Goal: Information Seeking & Learning: Learn about a topic

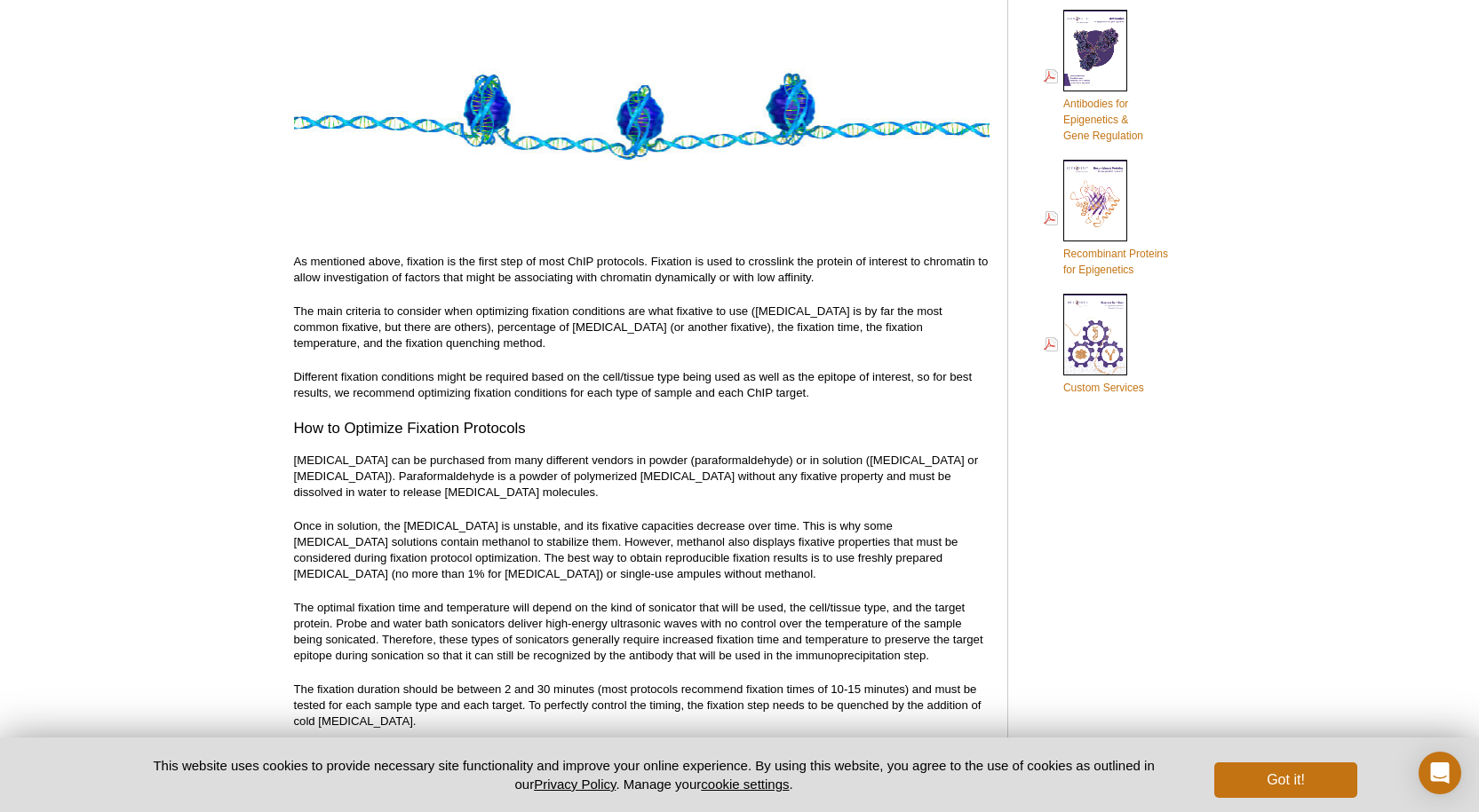
scroll to position [906, 0]
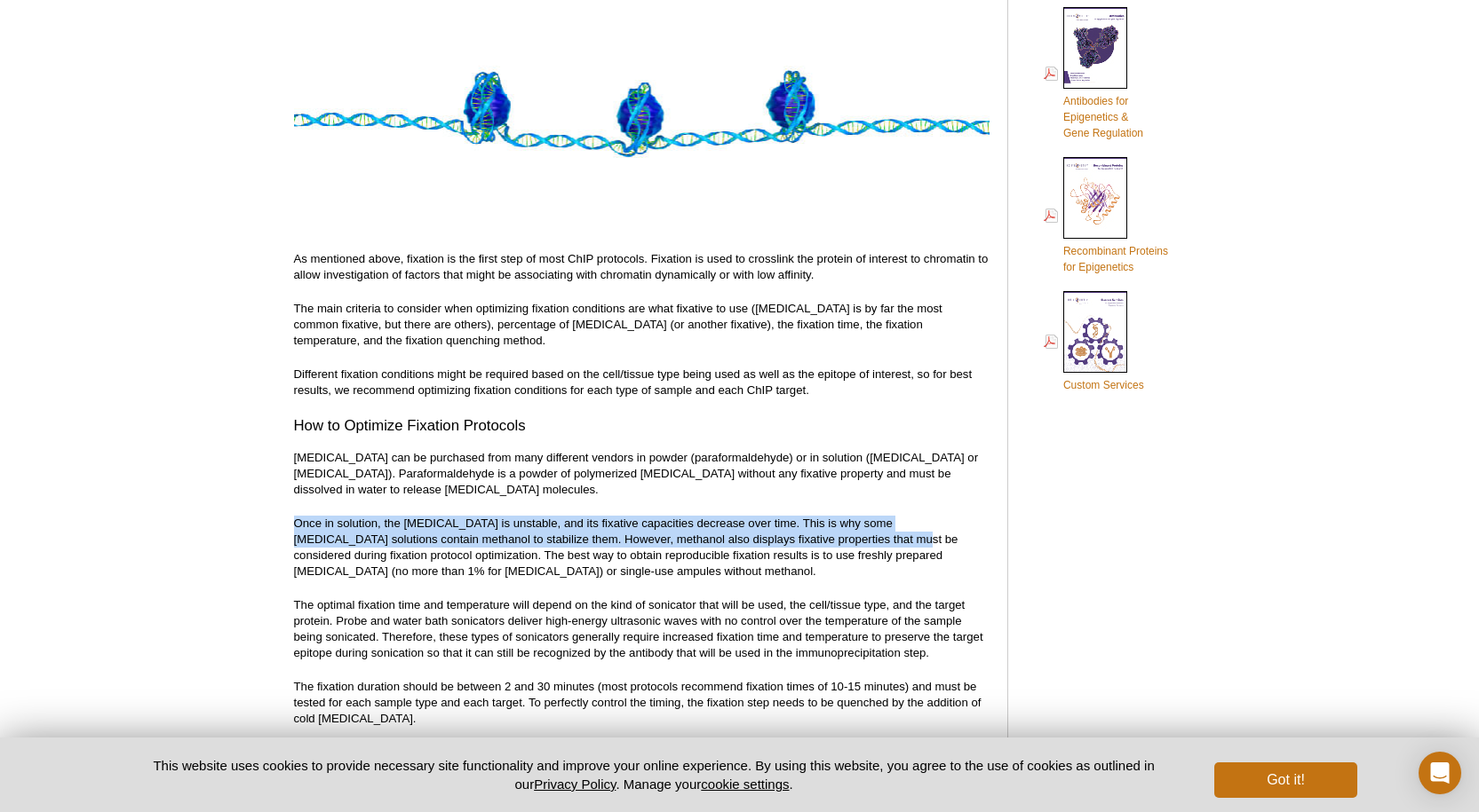
drag, startPoint x: 279, startPoint y: 523, endPoint x: 855, endPoint y: 537, distance: 576.2
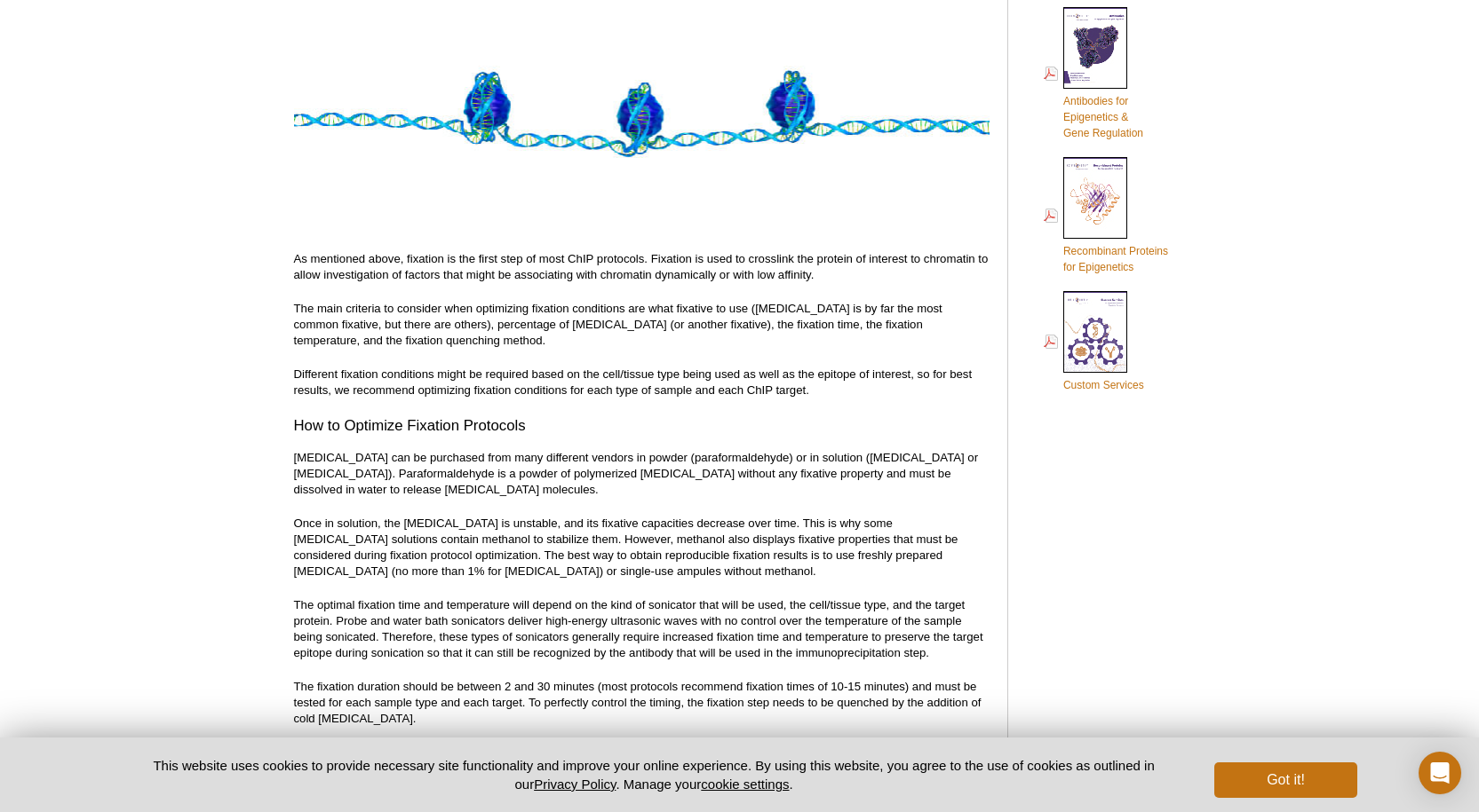
click at [756, 600] on p "The optimal fixation time and temperature will depend on the kind of sonicator …" at bounding box center [642, 630] width 696 height 64
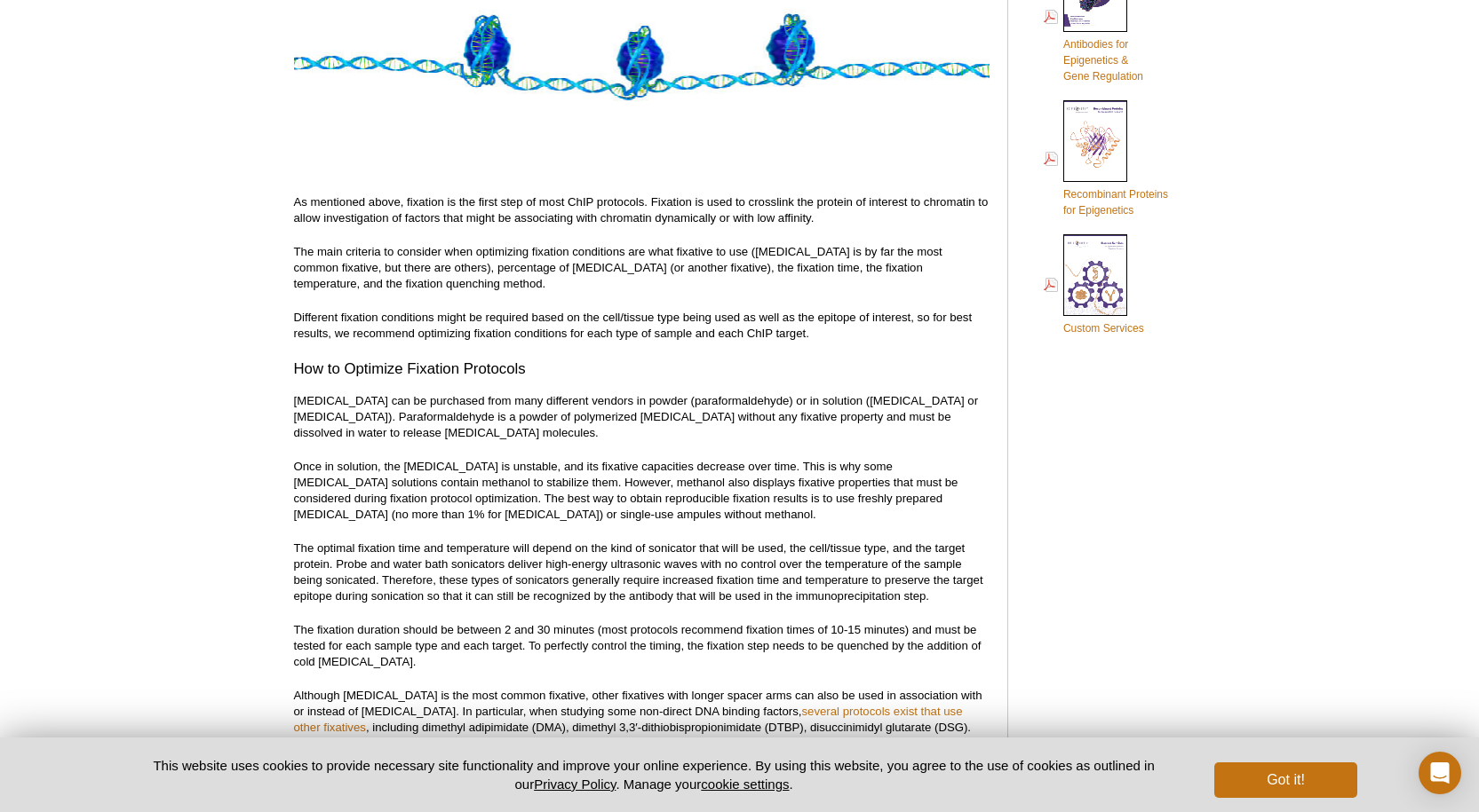
scroll to position [994, 0]
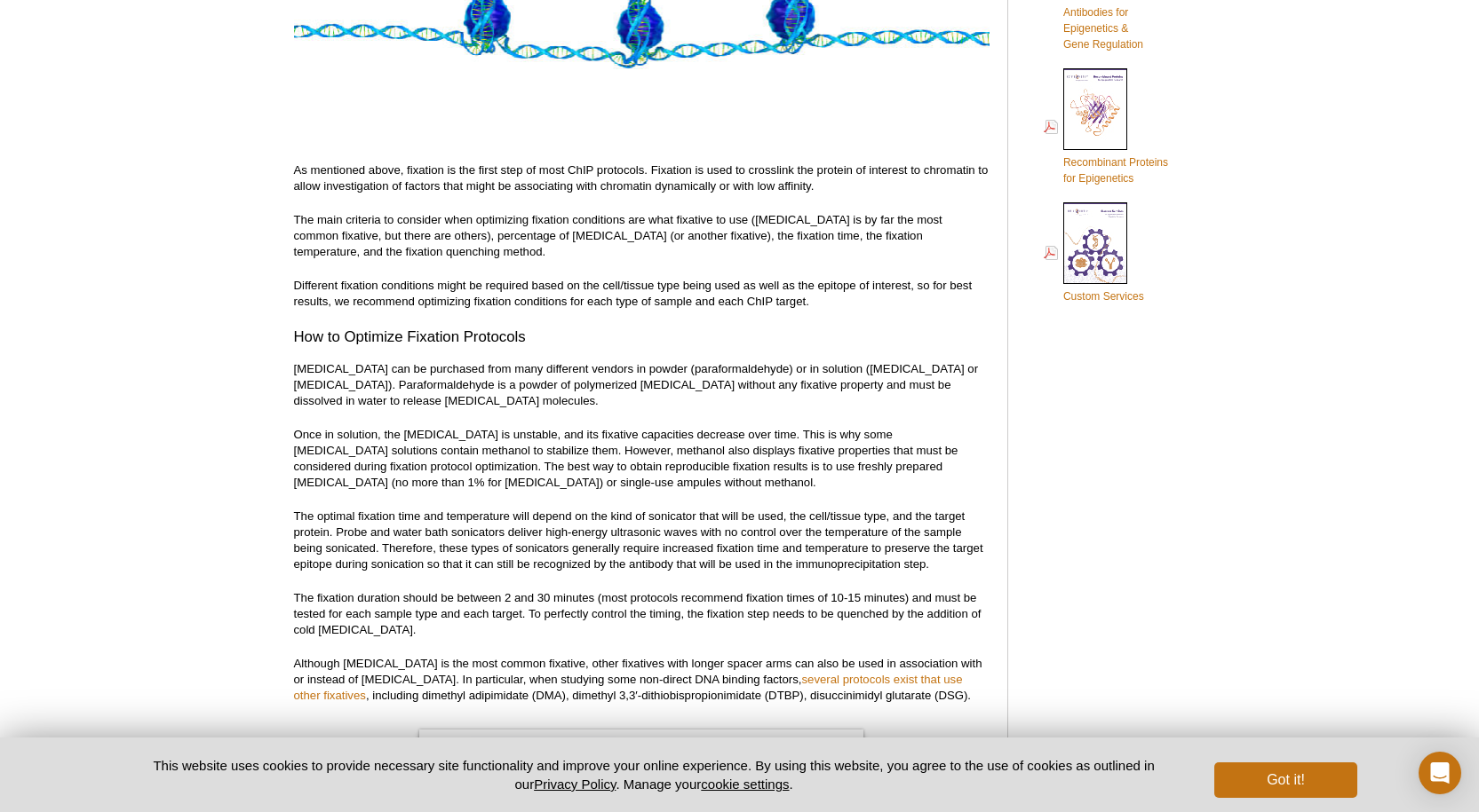
drag, startPoint x: 533, startPoint y: 631, endPoint x: 909, endPoint y: 624, distance: 376.1
click at [907, 626] on p "The fixation duration should be between 2 and 30 minutes (most protocols recomm…" at bounding box center [642, 615] width 696 height 48
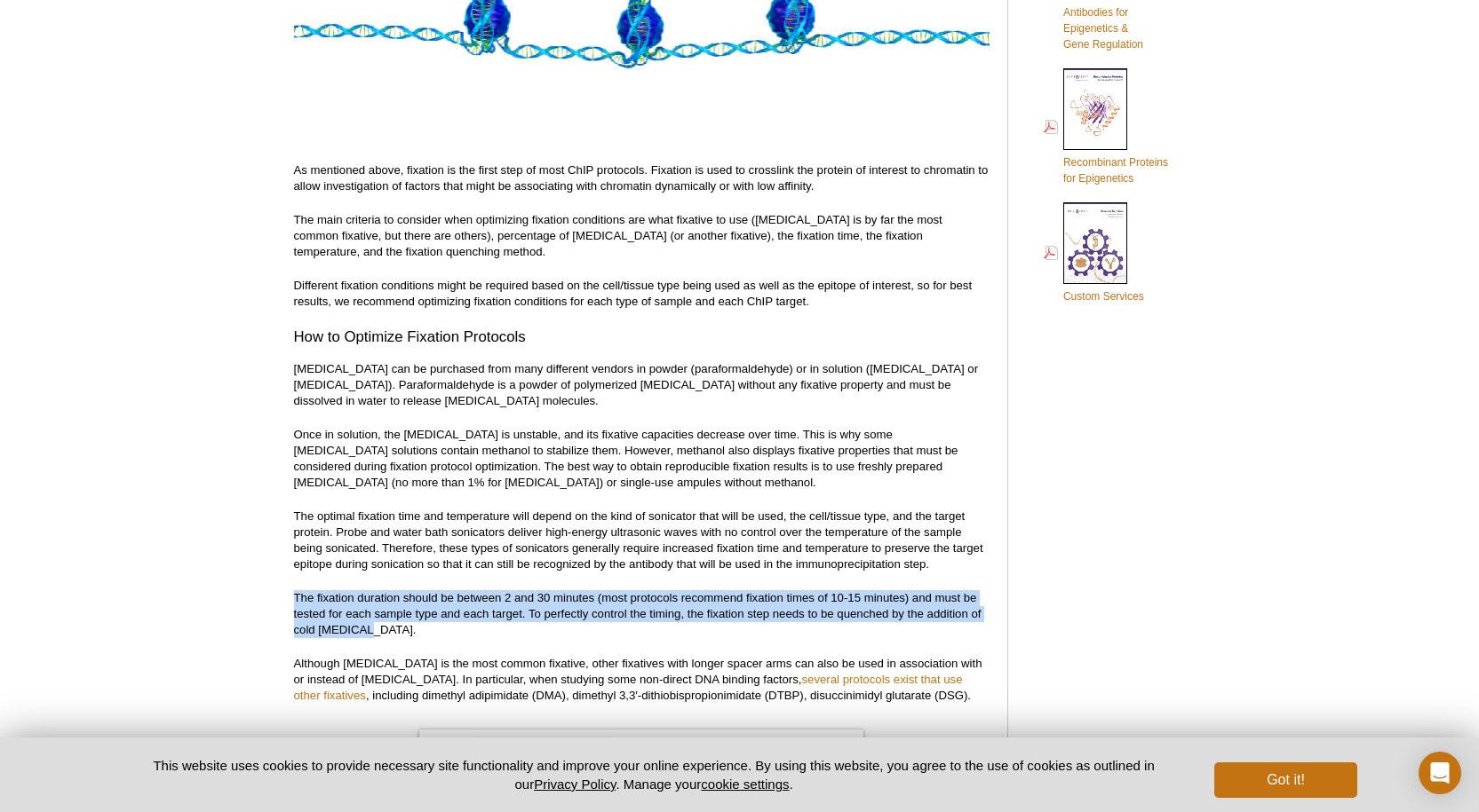
drag, startPoint x: 284, startPoint y: 593, endPoint x: 888, endPoint y: 627, distance: 605.0
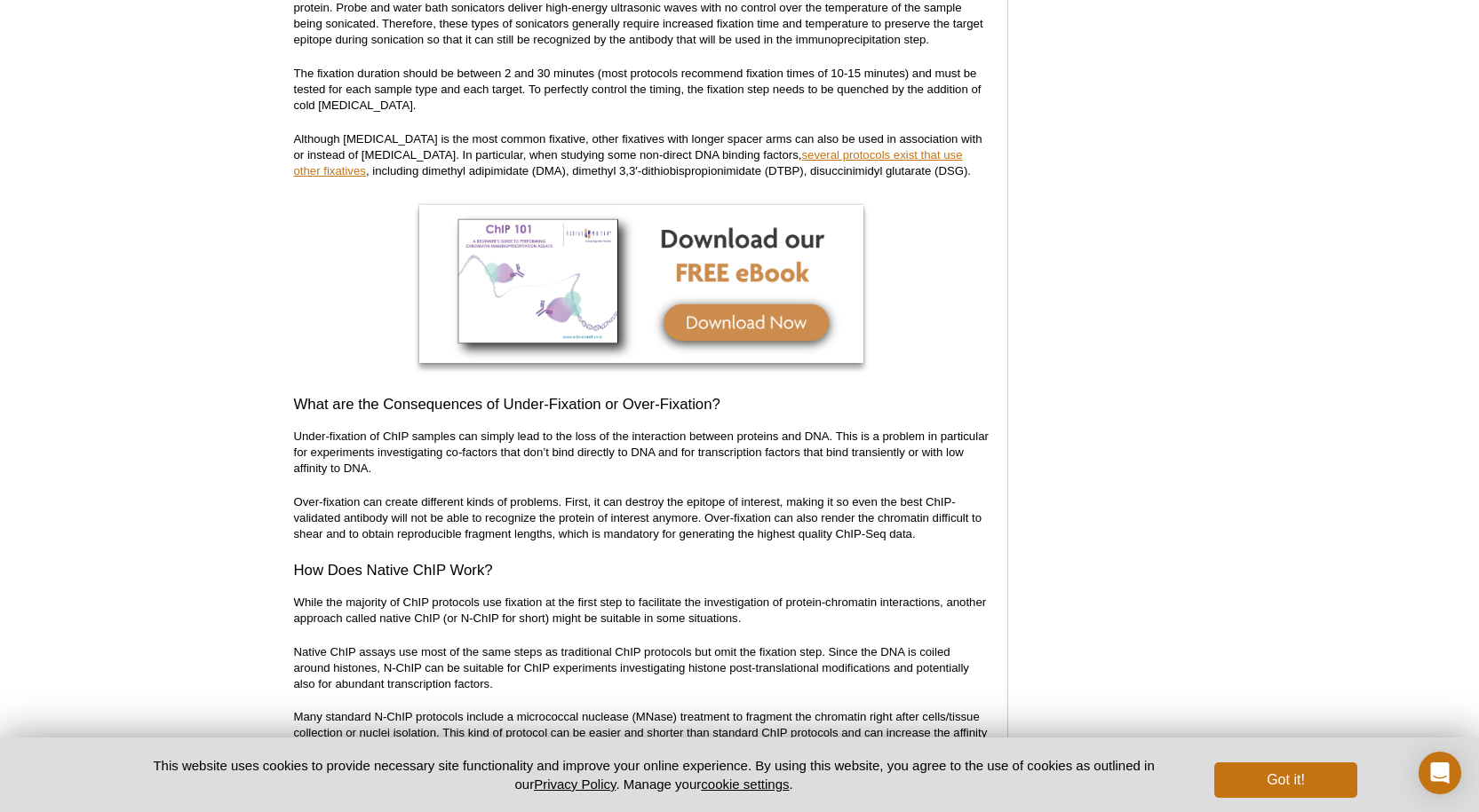
scroll to position [1527, 0]
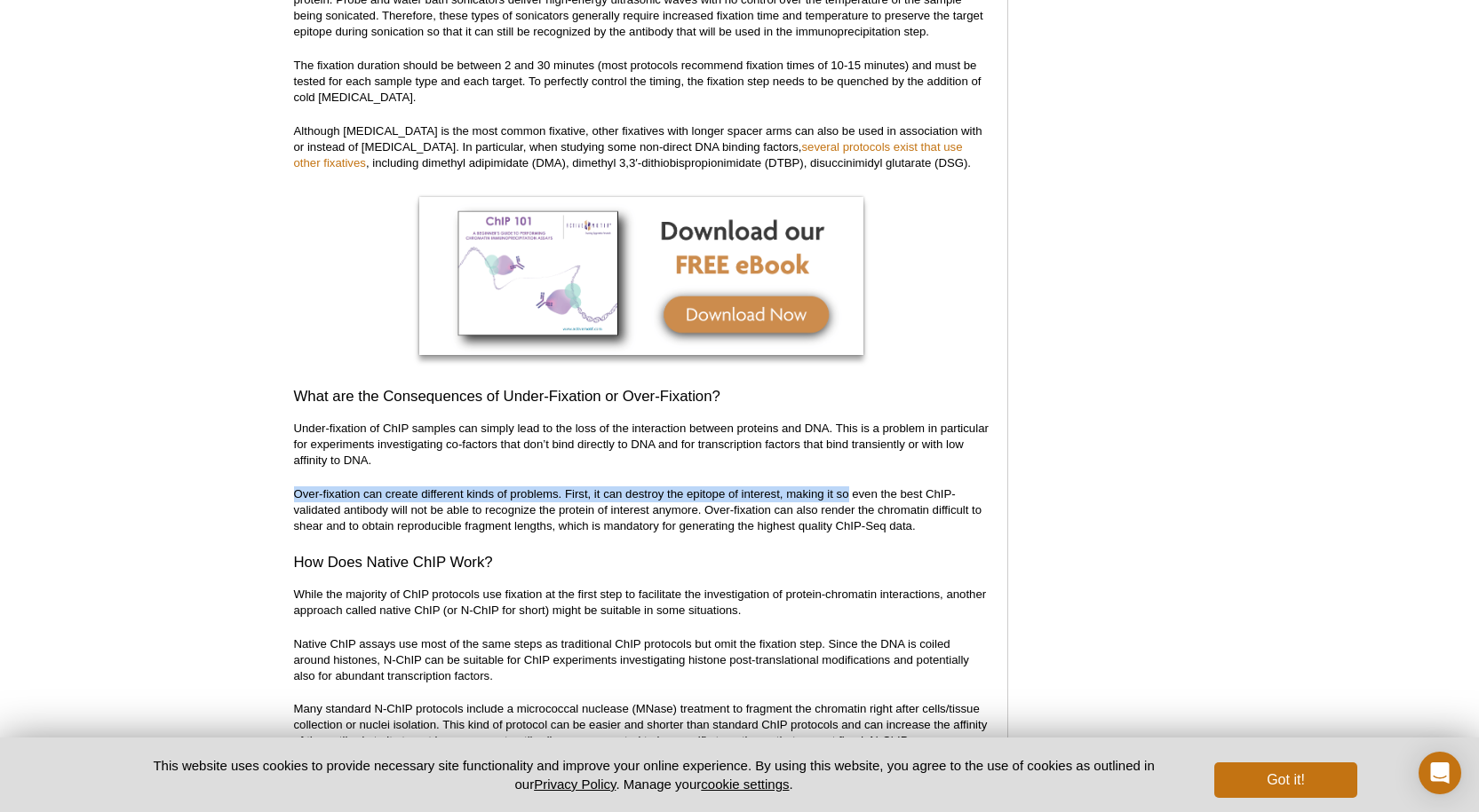
drag, startPoint x: 275, startPoint y: 493, endPoint x: 850, endPoint y: 494, distance: 575.0
click at [923, 517] on p "Over-fixation can create different kinds of problems. First, it can destroy the…" at bounding box center [642, 510] width 696 height 48
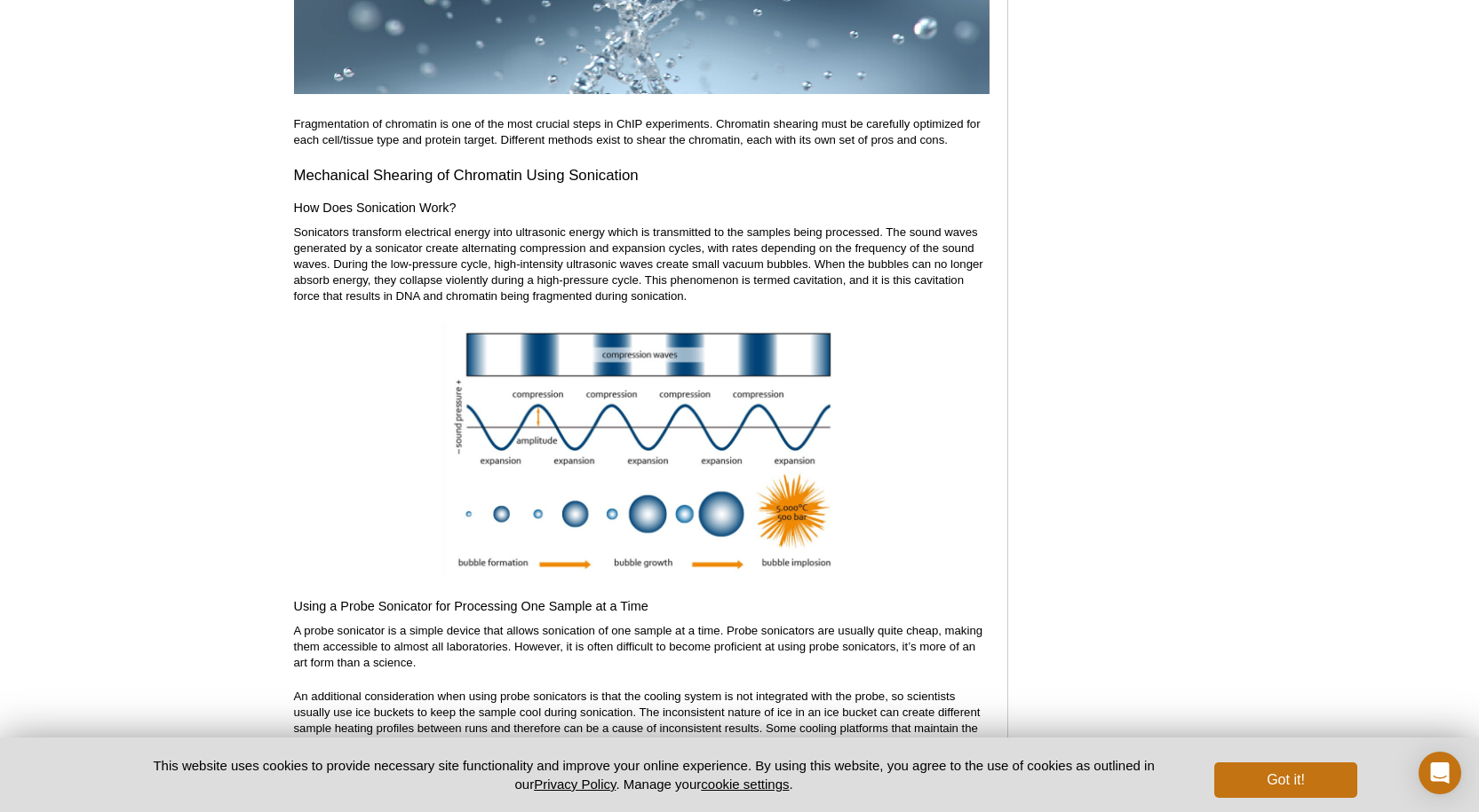
scroll to position [4102, 0]
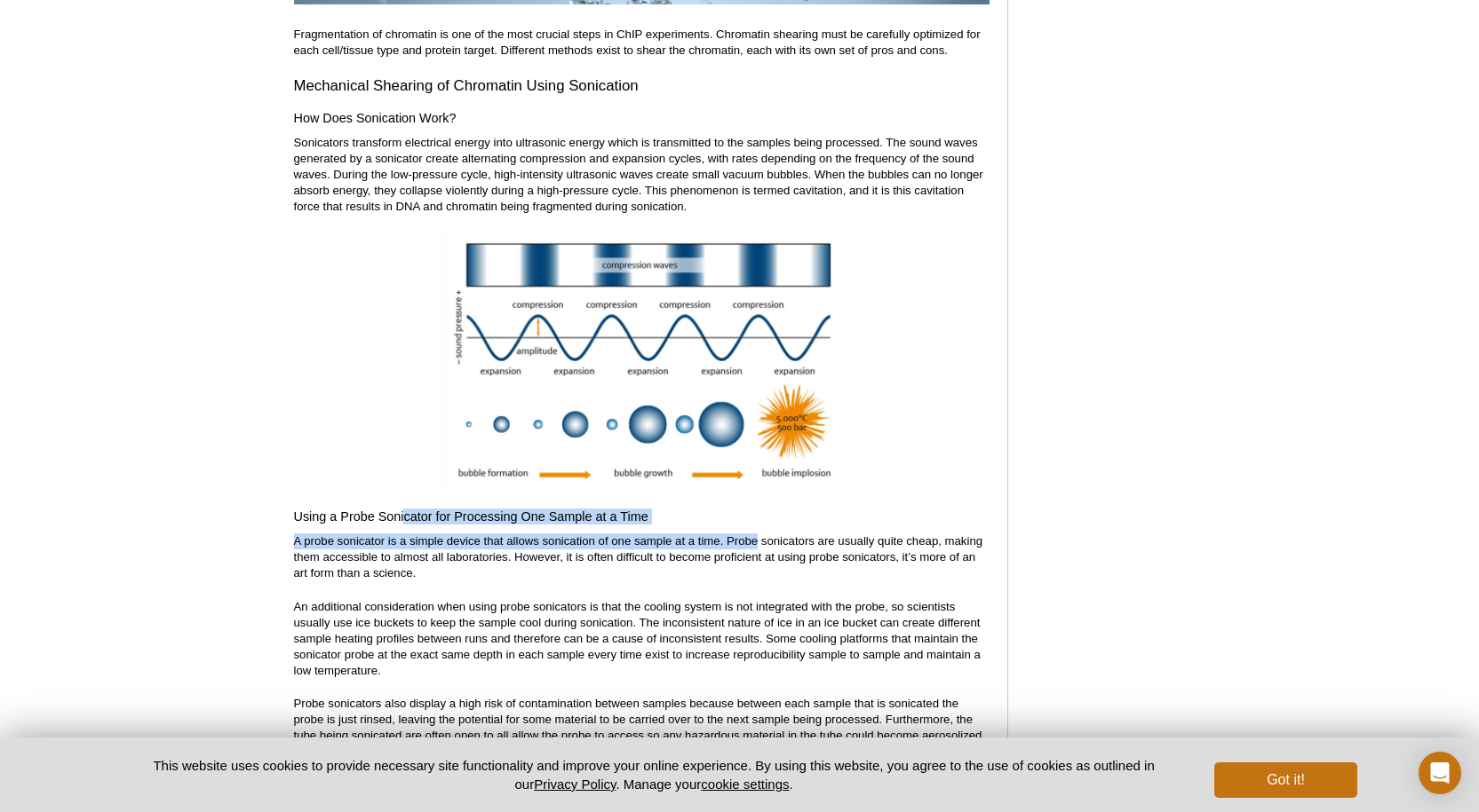
drag, startPoint x: 406, startPoint y: 508, endPoint x: 754, endPoint y: 516, distance: 348.1
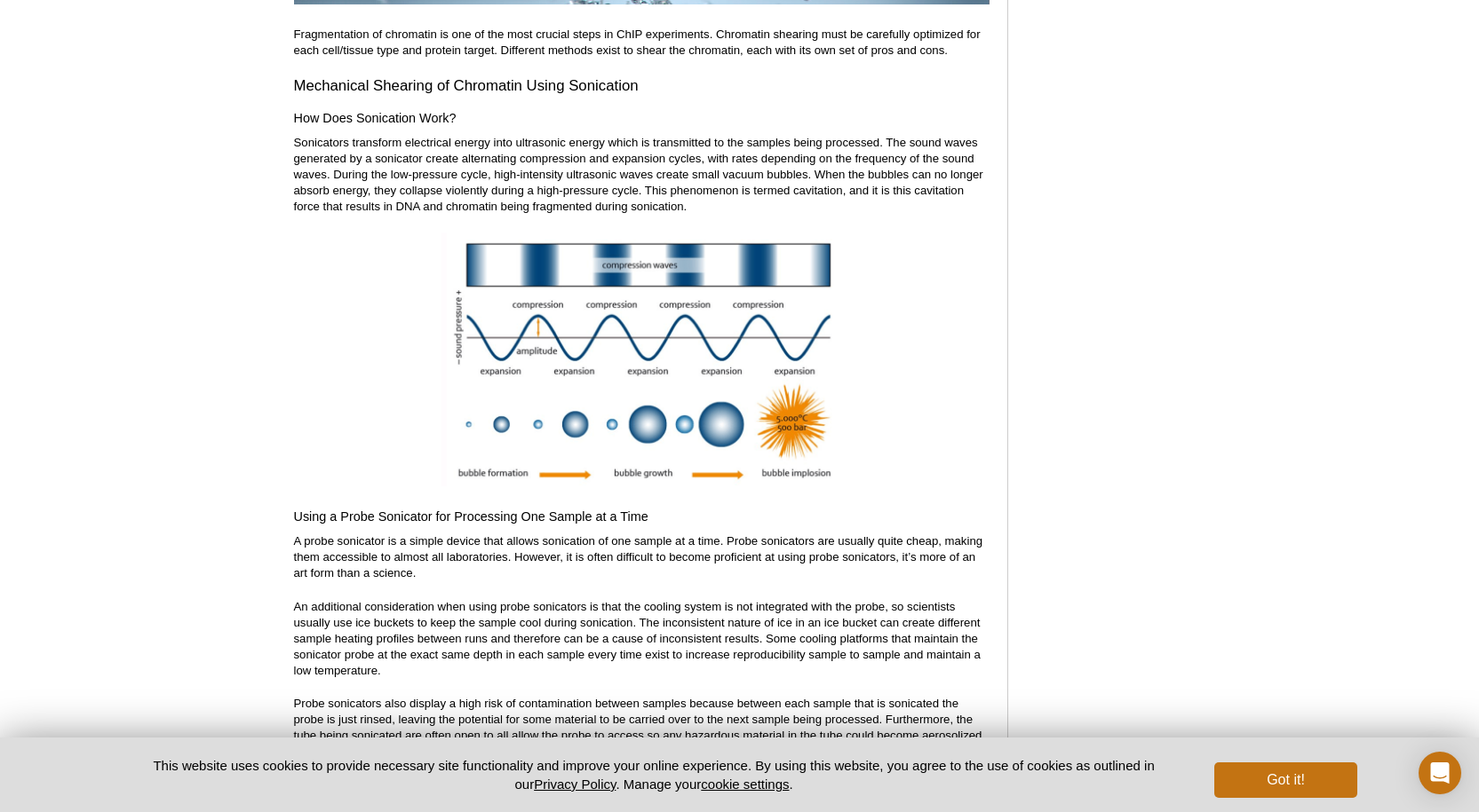
click at [645, 614] on p "An additional consideration when using probe sonicators is that the cooling sys…" at bounding box center [642, 639] width 696 height 80
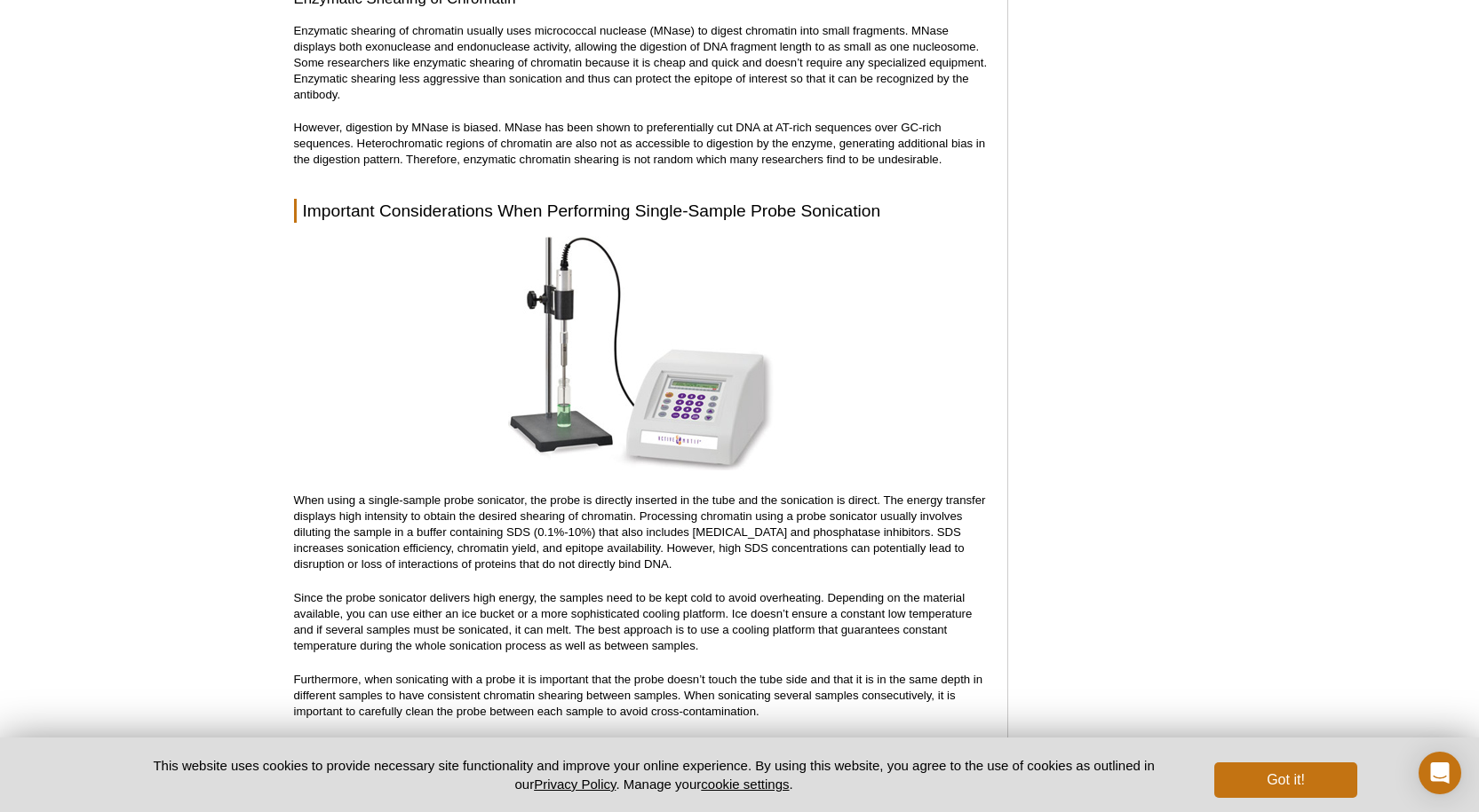
scroll to position [5078, 0]
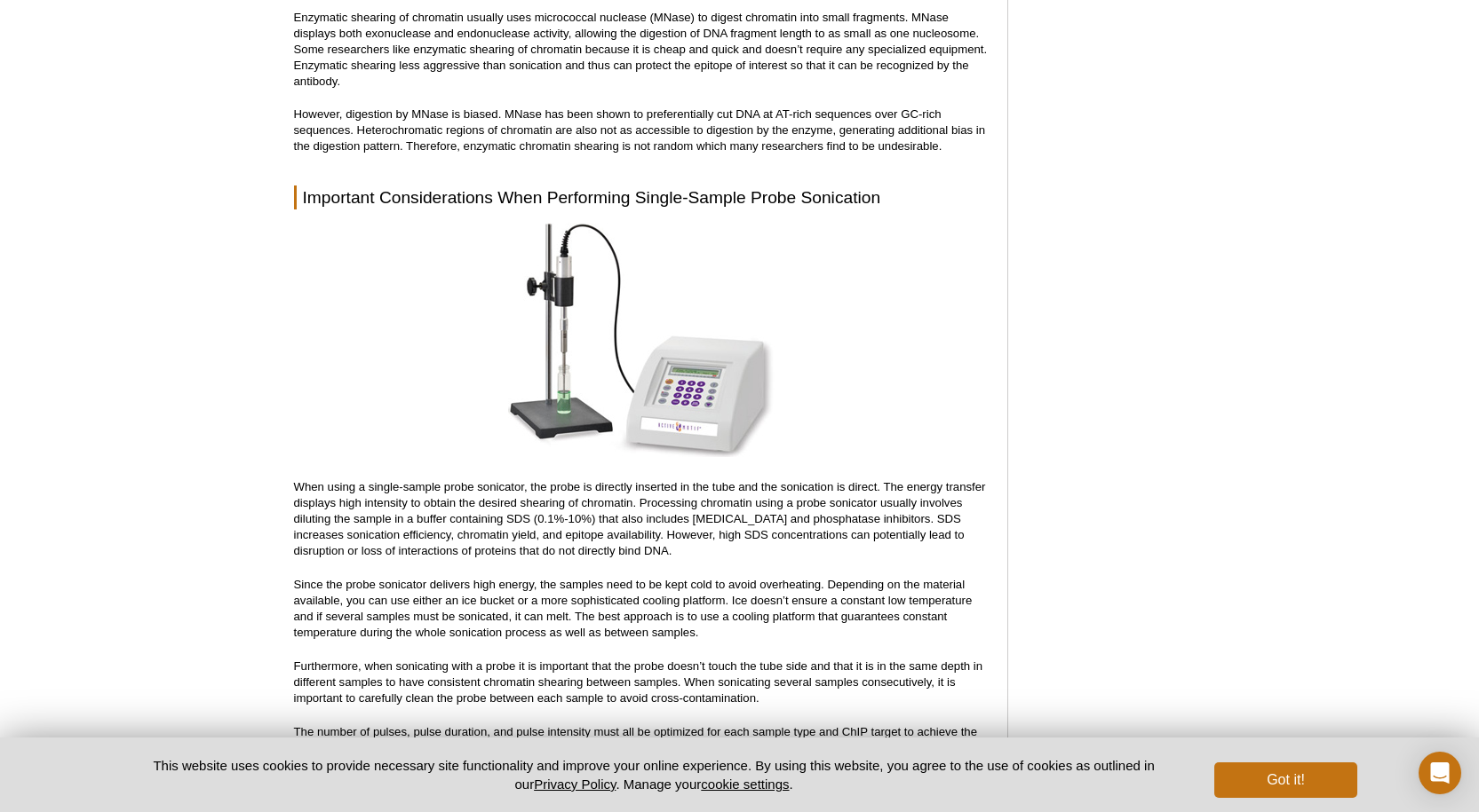
click at [286, 456] on div "Active Motif Logo Enabling Epigenetics Research 0 Search Skip to content Active…" at bounding box center [740, 232] width 1479 height 10532
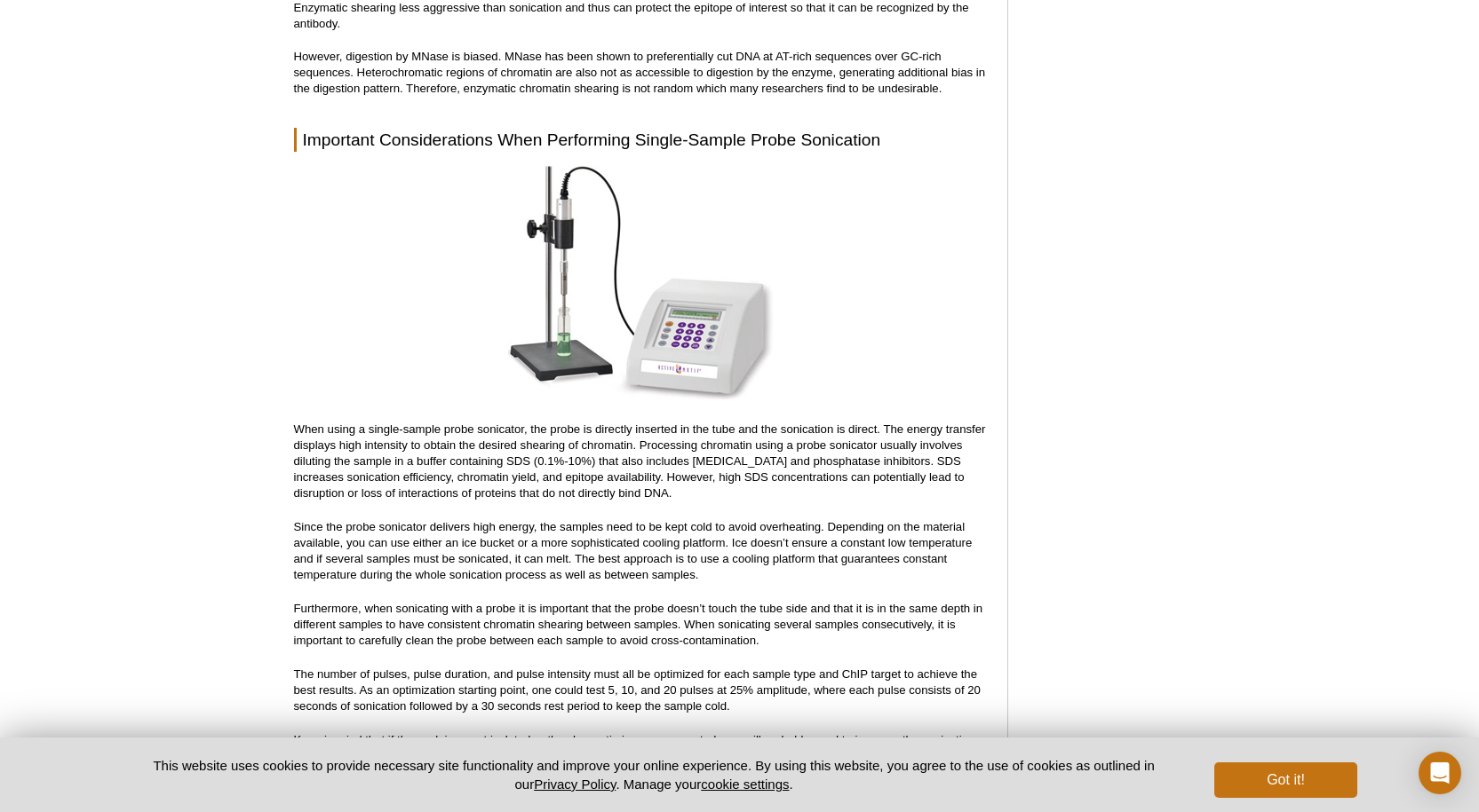
scroll to position [5167, 0]
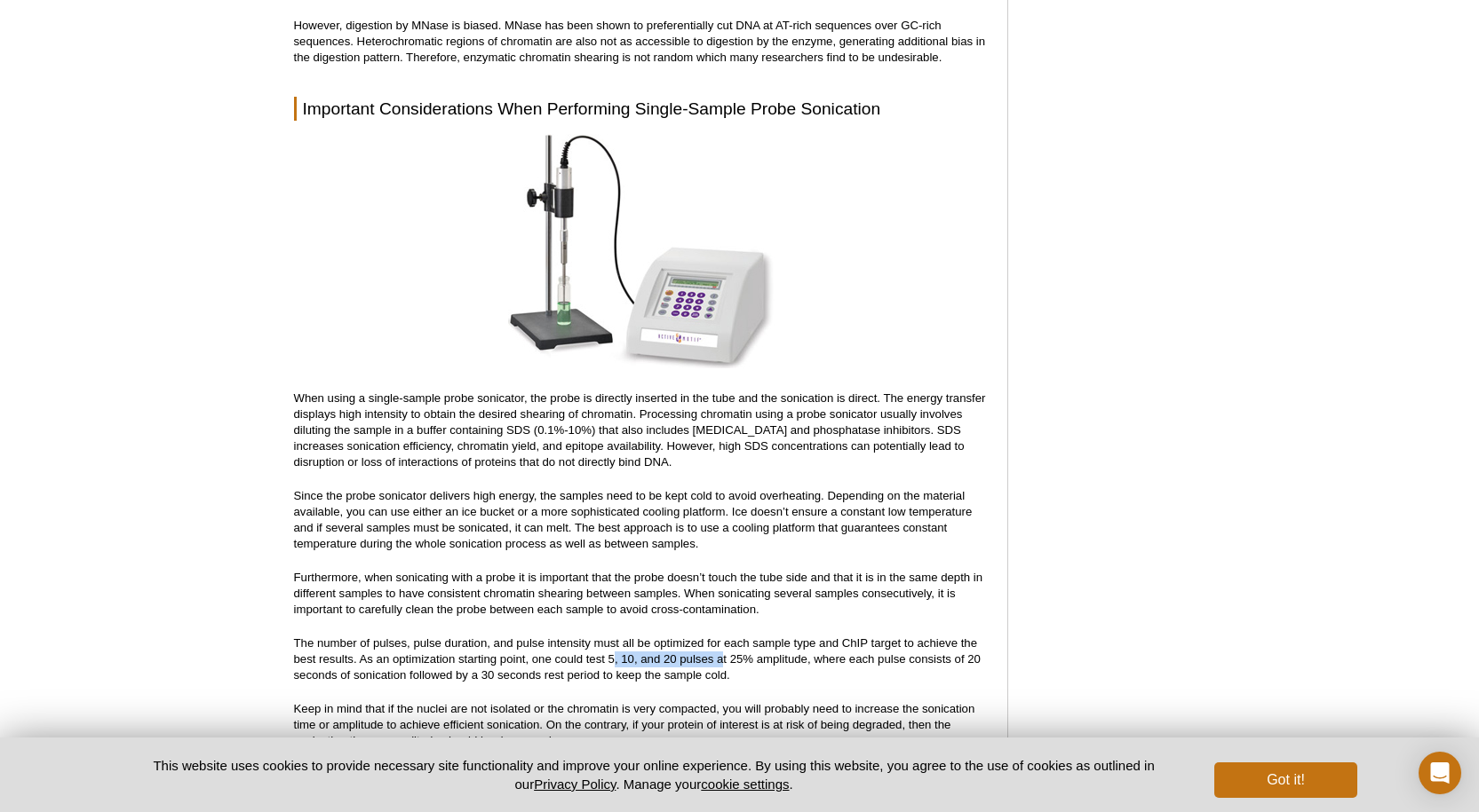
drag, startPoint x: 613, startPoint y: 646, endPoint x: 725, endPoint y: 648, distance: 112.0
click at [725, 648] on p "The number of pulses, pulse duration, and pulse intensity must all be optimized…" at bounding box center [642, 660] width 696 height 48
drag, startPoint x: 534, startPoint y: 652, endPoint x: 440, endPoint y: 645, distance: 94.3
click at [526, 652] on p "The number of pulses, pulse duration, and pulse intensity must all be optimized…" at bounding box center [642, 660] width 696 height 48
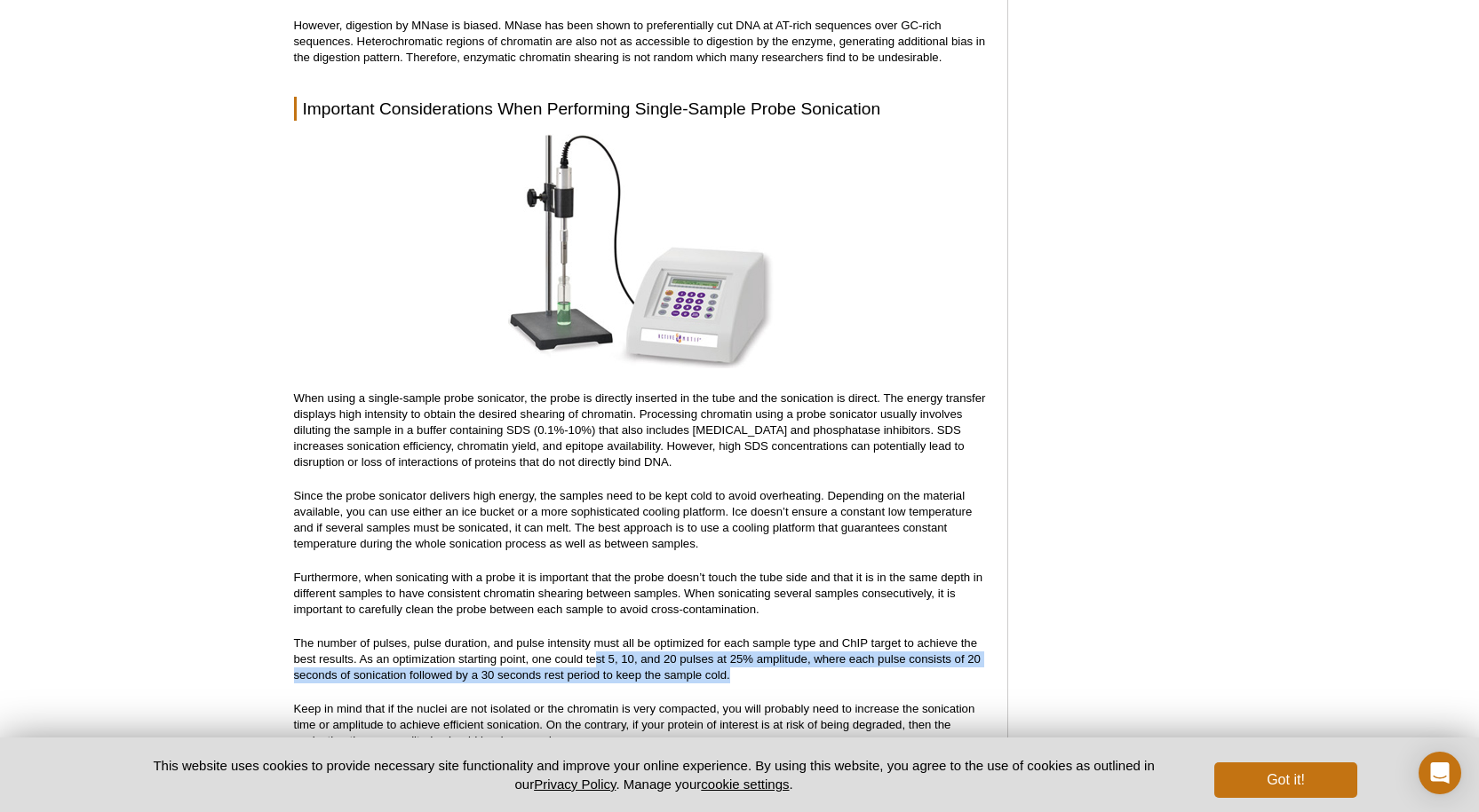
drag, startPoint x: 595, startPoint y: 638, endPoint x: 969, endPoint y: 656, distance: 374.4
click at [969, 656] on p "The number of pulses, pulse duration, and pulse intensity must all be optimized…" at bounding box center [642, 660] width 696 height 48
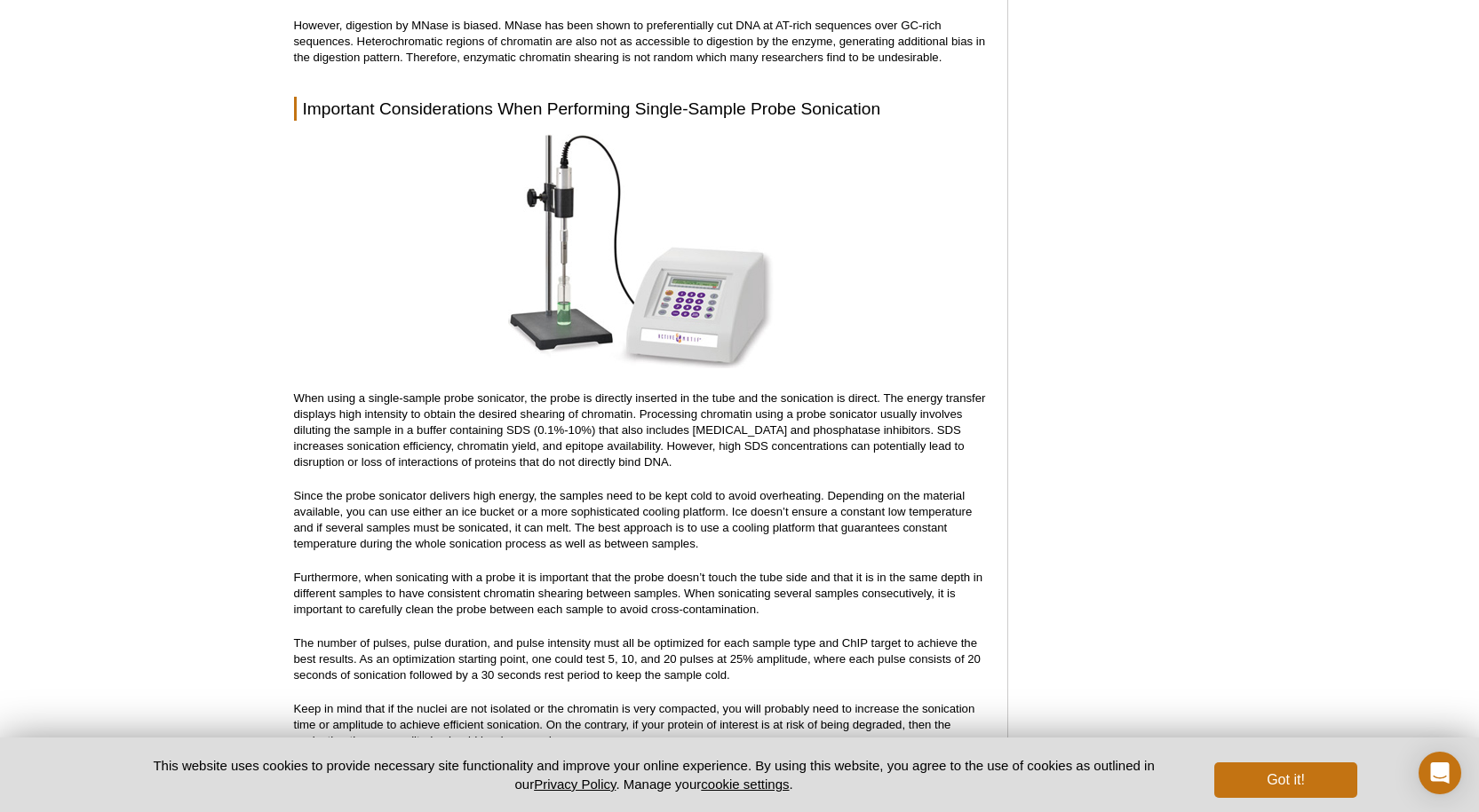
click at [605, 537] on div "<< Back to MOTIFvations Blog Home Page Complete Guide to Sonication of Chromati…" at bounding box center [642, 246] width 696 height 10498
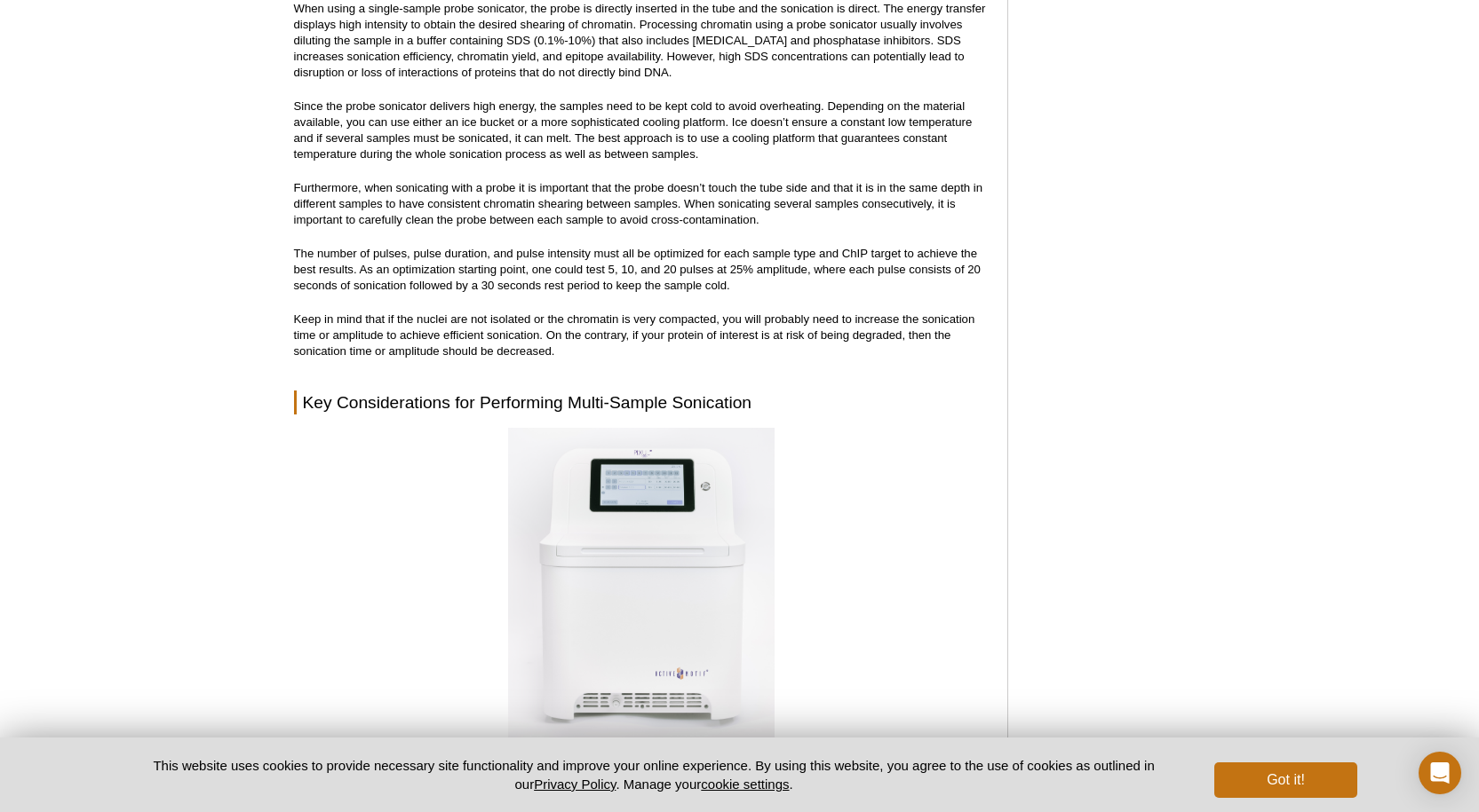
scroll to position [5433, 0]
